Goal: Task Accomplishment & Management: Manage account settings

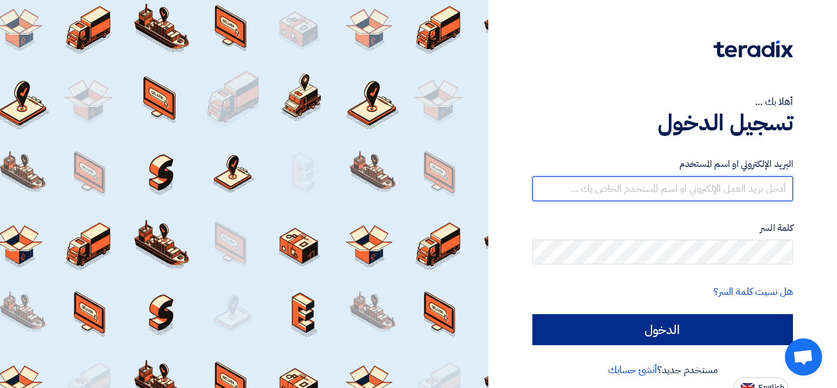
type input "[EMAIL_ADDRESS][DOMAIN_NAME]"
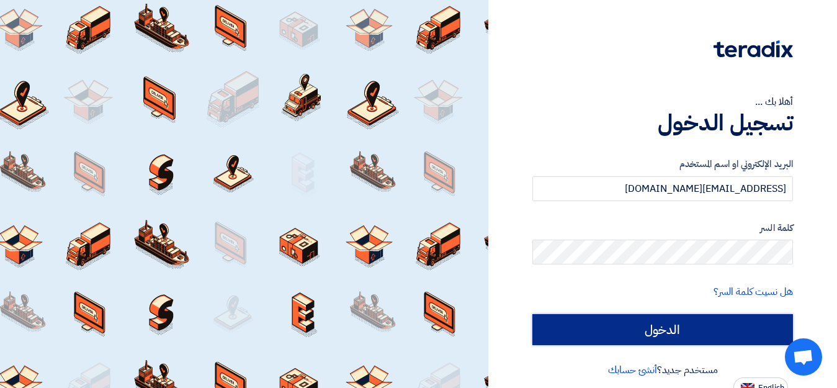
click at [667, 326] on input "الدخول" at bounding box center [663, 329] width 261 height 31
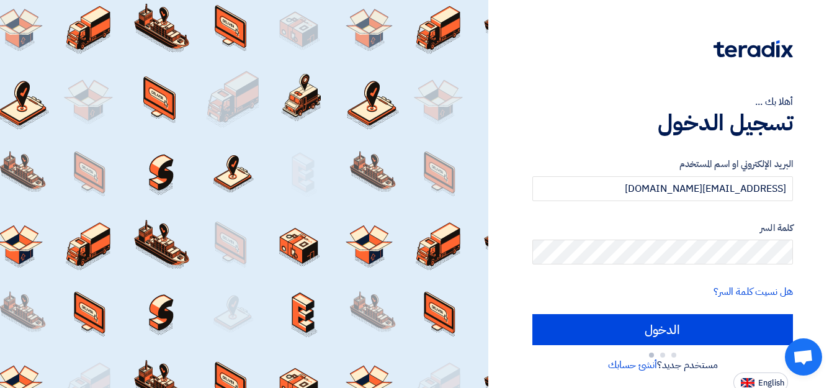
click at [613, 228] on label "كلمة السر" at bounding box center [663, 228] width 261 height 14
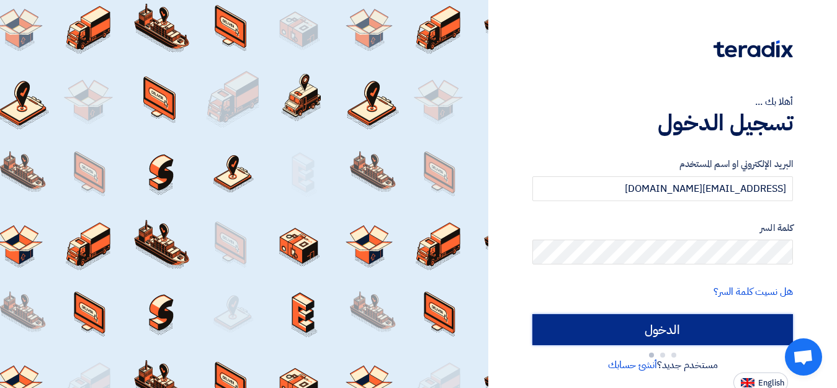
click at [654, 328] on input "الدخول" at bounding box center [663, 329] width 261 height 31
click at [659, 330] on input "الدخول" at bounding box center [663, 329] width 261 height 31
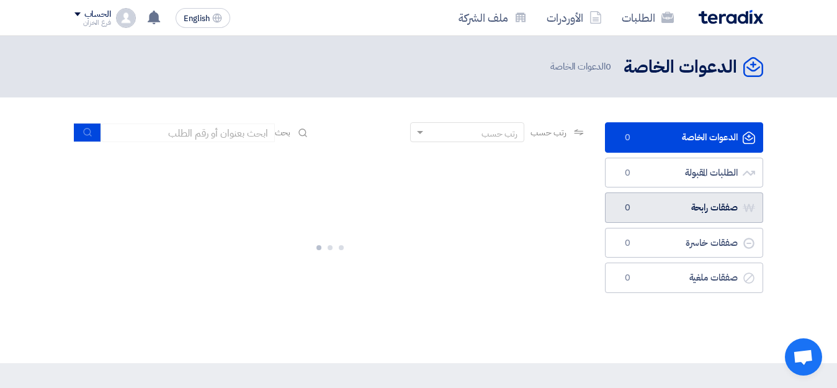
click at [607, 201] on link "صفقات رابحة صفقات رابحة 0" at bounding box center [684, 207] width 158 height 30
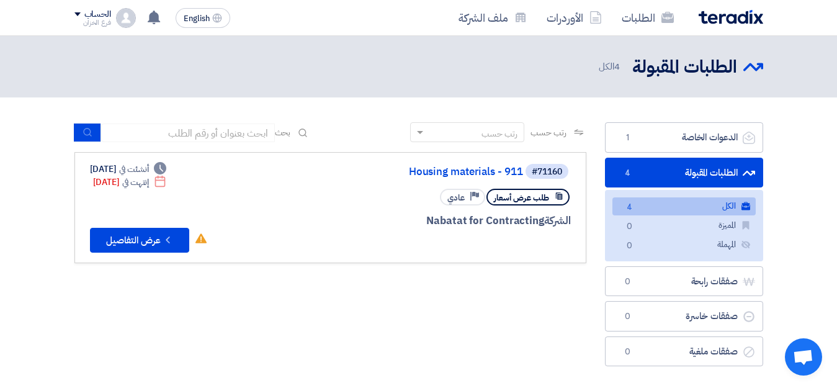
click at [697, 176] on link "الطلبات المقبولة الطلبات المقبولة 4" at bounding box center [684, 173] width 158 height 30
click at [695, 172] on link "الطلبات المقبولة الطلبات المقبولة 4" at bounding box center [684, 173] width 158 height 30
click at [710, 171] on link "الطلبات المقبولة الطلبات المقبولة 4" at bounding box center [684, 173] width 158 height 30
click at [724, 174] on link "الطلبات المقبولة الطلبات المقبولة 4" at bounding box center [684, 173] width 158 height 30
click at [510, 173] on link "Housing materials - 911" at bounding box center [399, 171] width 248 height 11
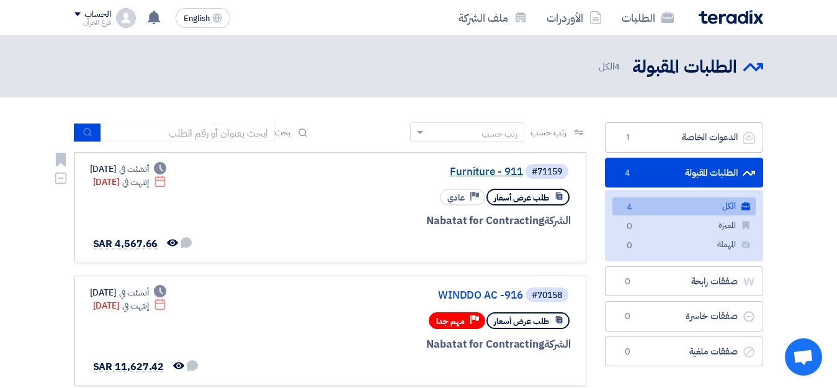
click at [505, 173] on link "Furniture - 911" at bounding box center [399, 171] width 248 height 11
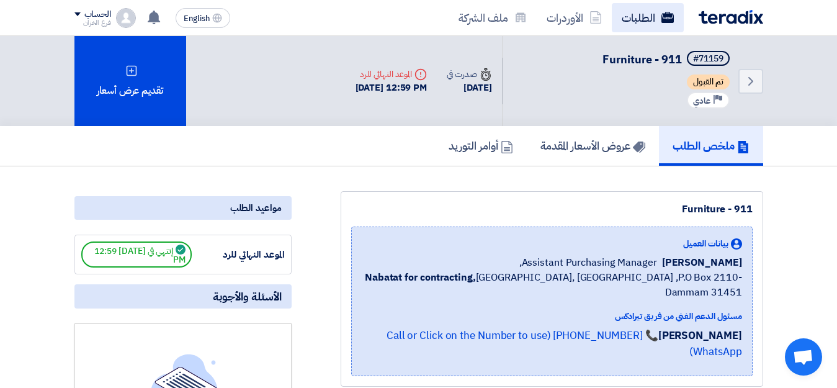
click at [646, 21] on link "الطلبات" at bounding box center [648, 17] width 72 height 29
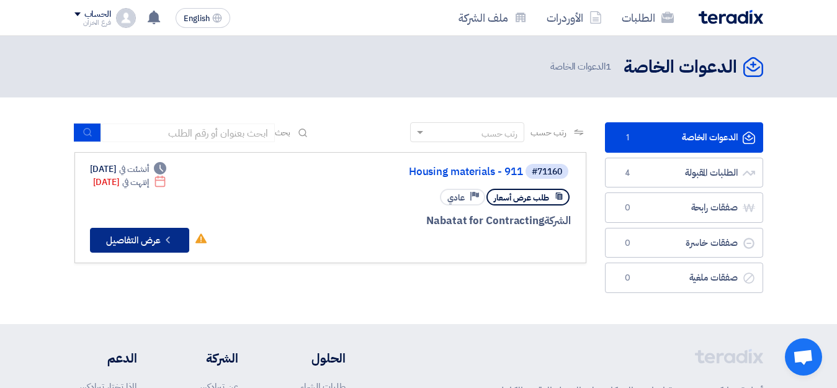
click at [153, 245] on button "Check details عرض التفاصيل" at bounding box center [139, 240] width 99 height 25
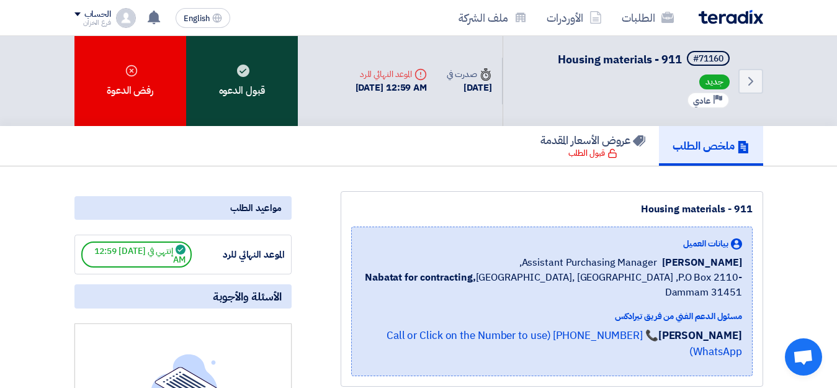
click at [269, 107] on div "قبول الدعوه" at bounding box center [242, 81] width 112 height 90
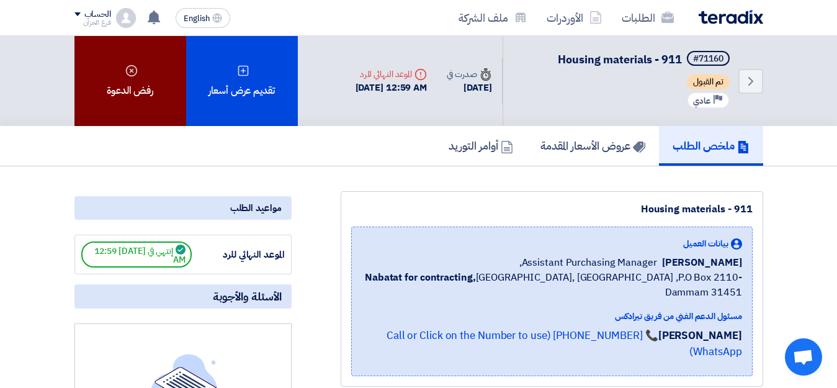
click at [143, 98] on div "رفض الدعوة" at bounding box center [130, 81] width 112 height 90
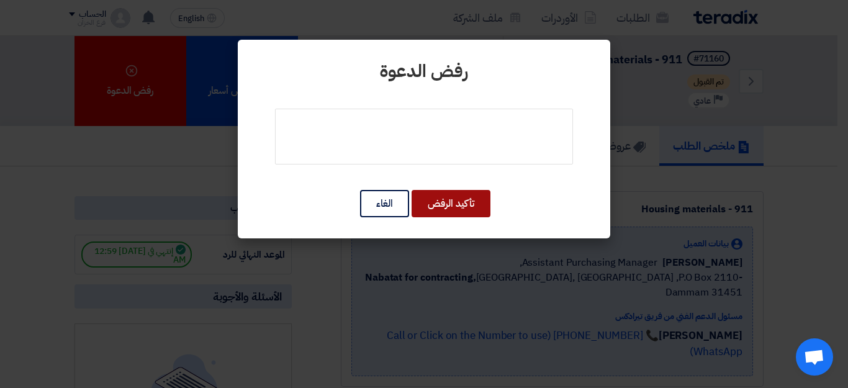
click at [466, 204] on button "تأكيد الرفض" at bounding box center [451, 203] width 79 height 27
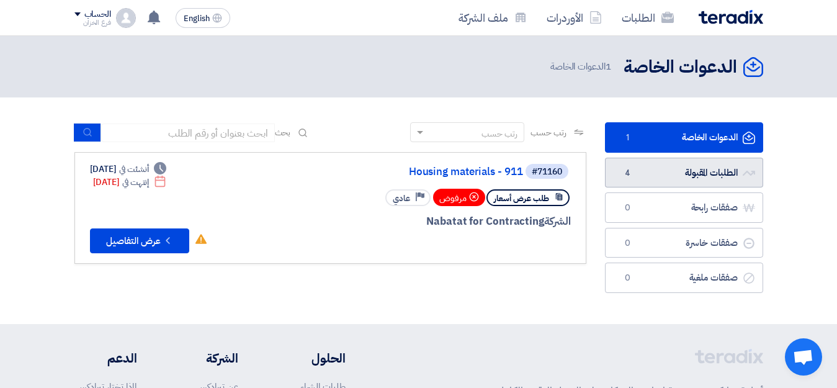
click at [712, 178] on link "الطلبات المقبولة الطلبات المقبولة 4" at bounding box center [684, 173] width 158 height 30
